Goal: Book appointment/travel/reservation

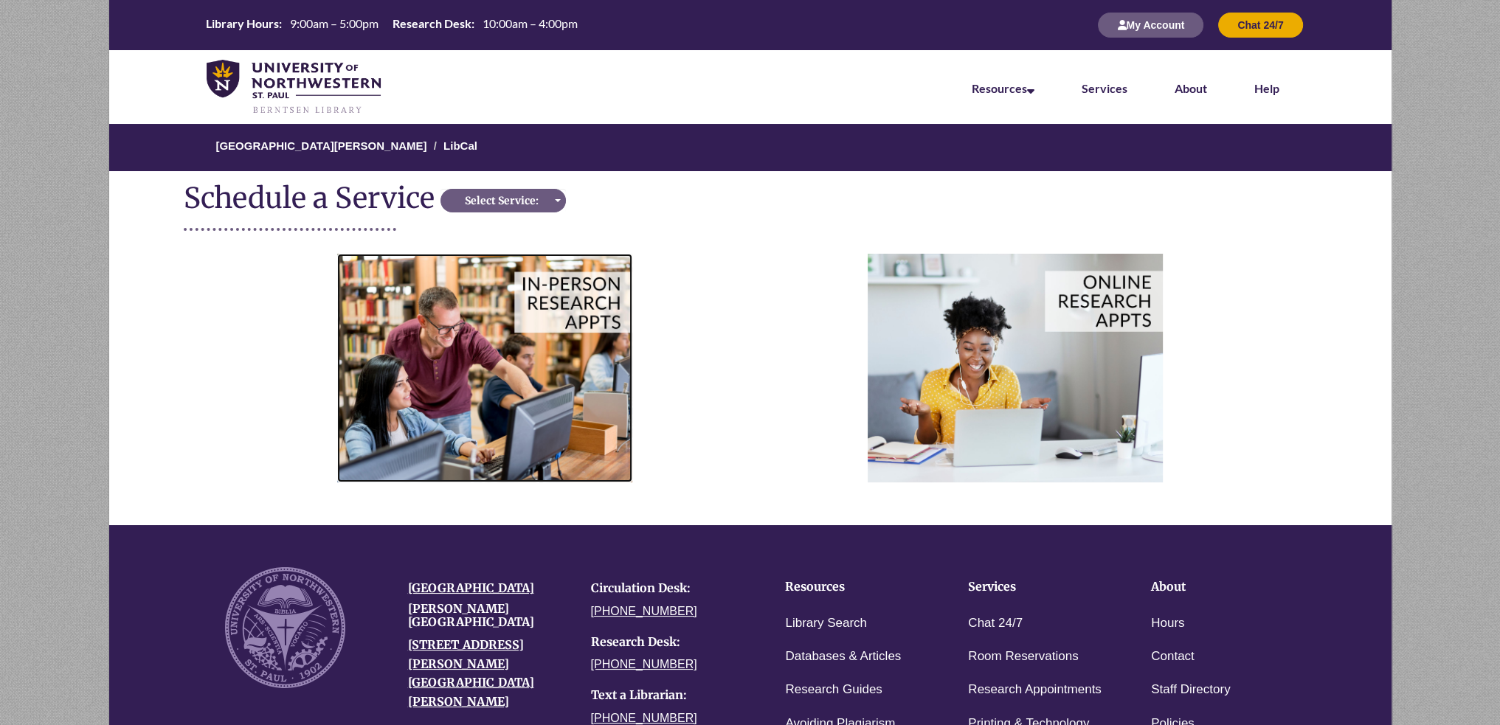
click at [539, 340] on img at bounding box center [484, 368] width 295 height 228
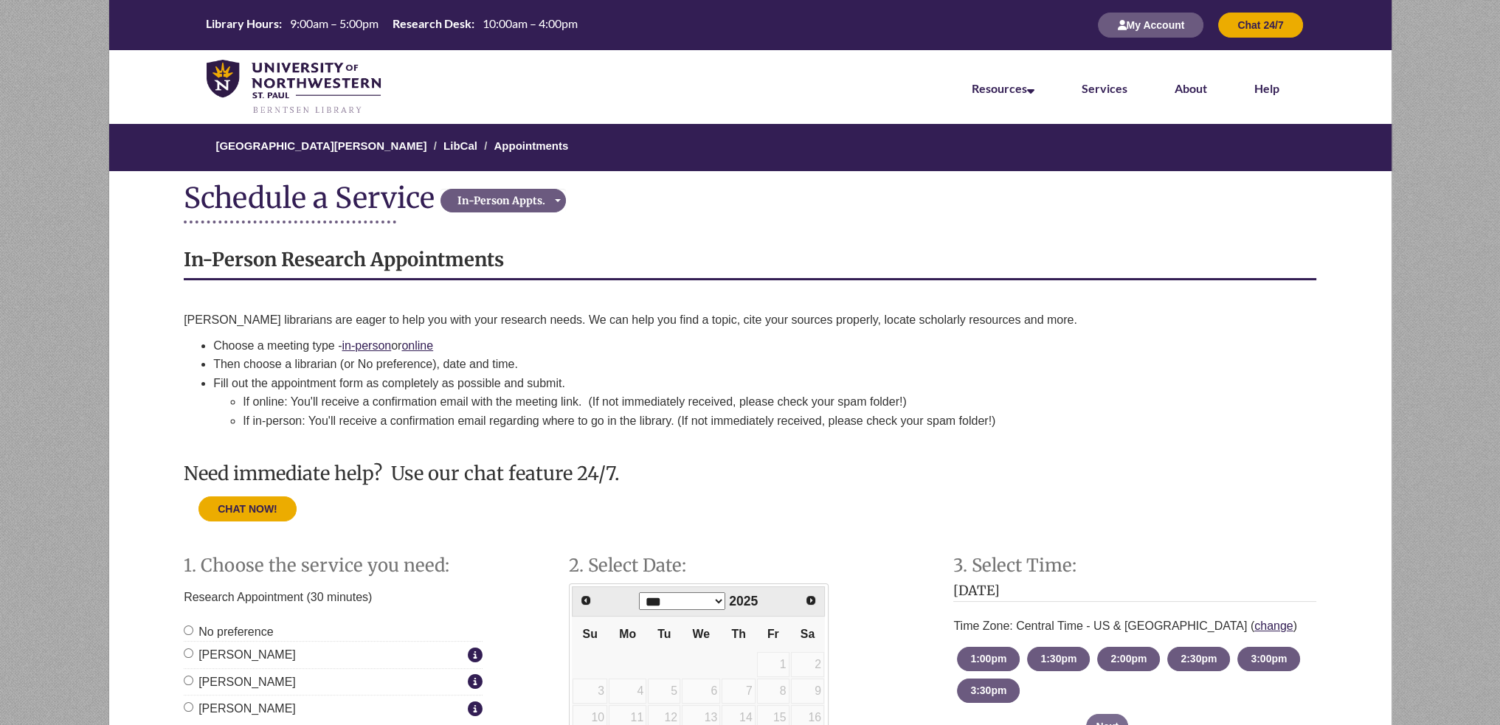
scroll to position [369, 0]
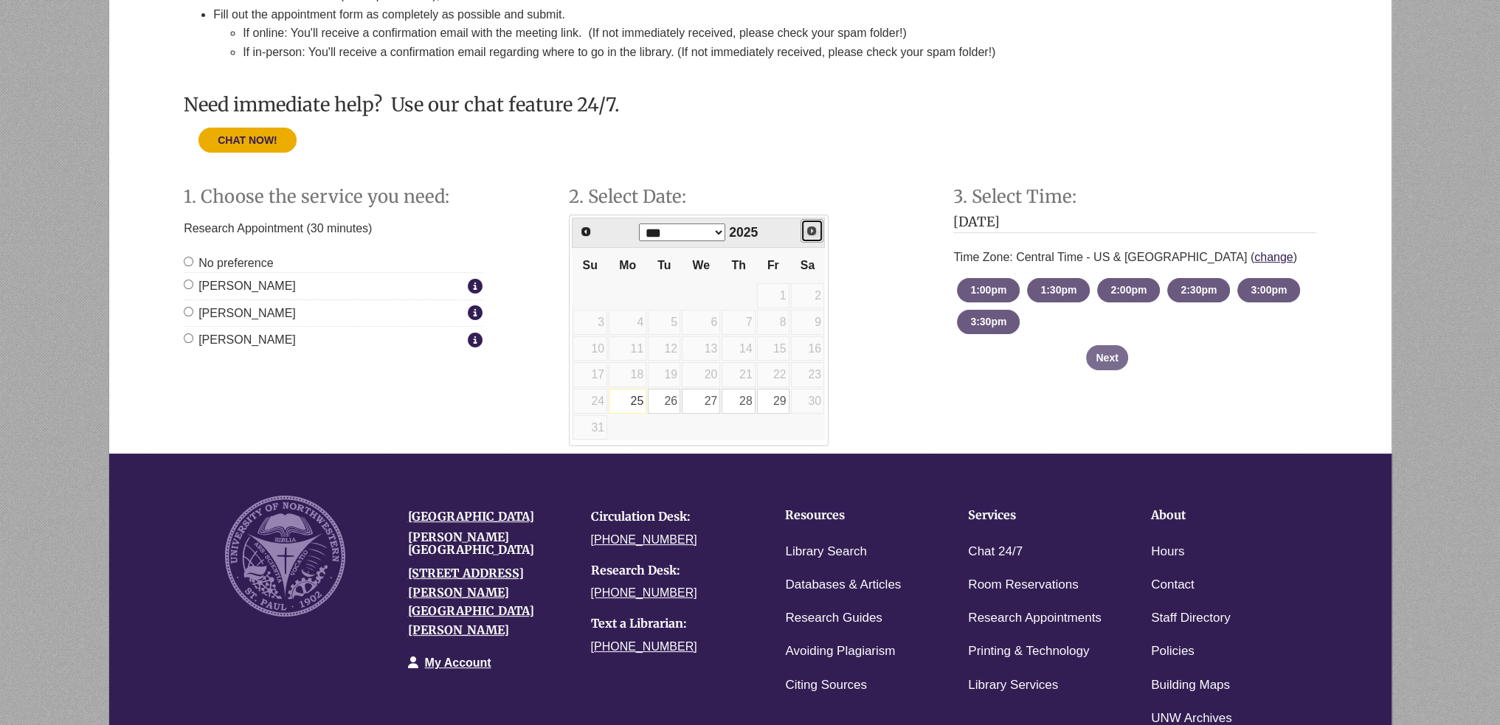
click at [807, 230] on span "Next" at bounding box center [812, 231] width 12 height 12
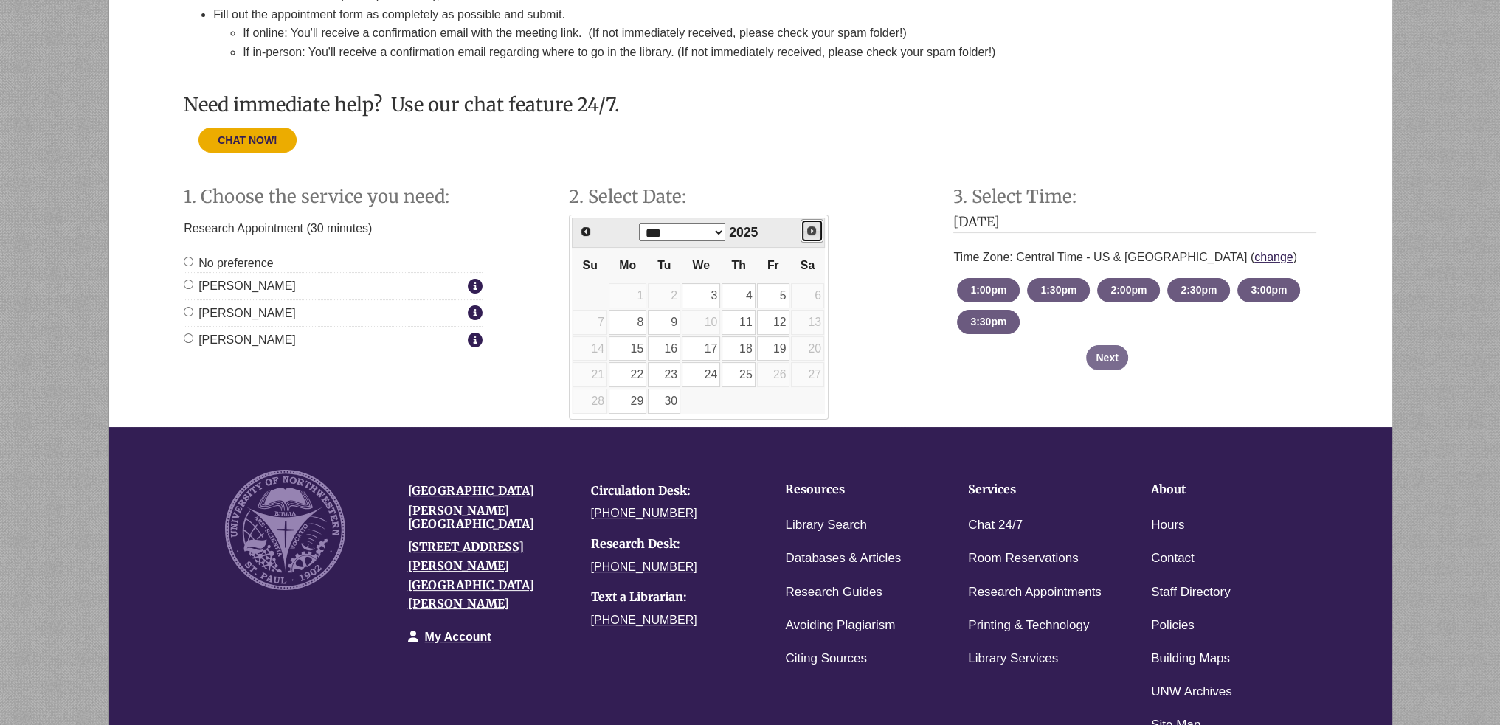
click at [807, 230] on span "Next" at bounding box center [812, 231] width 12 height 12
